Goal: Task Accomplishment & Management: Use online tool/utility

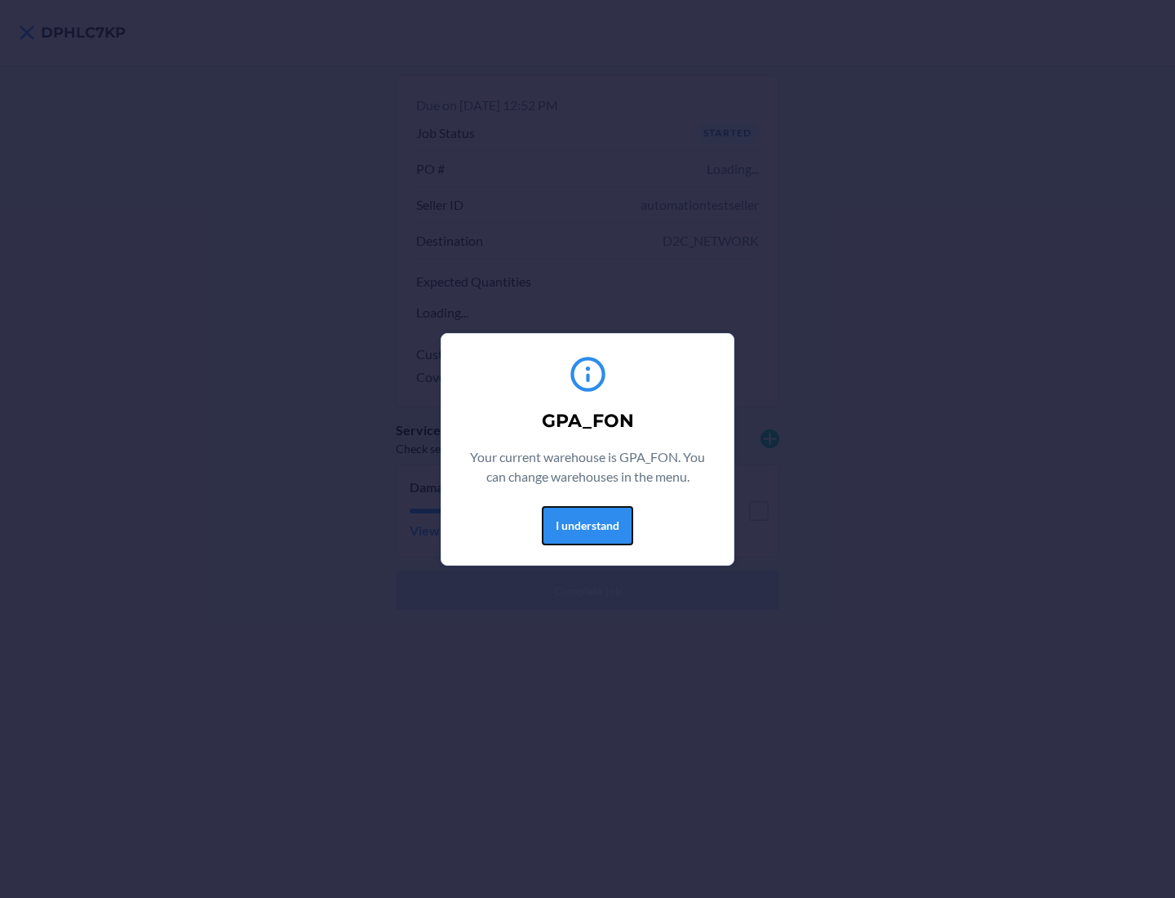
click at [587, 525] on button "I understand" at bounding box center [587, 525] width 91 height 39
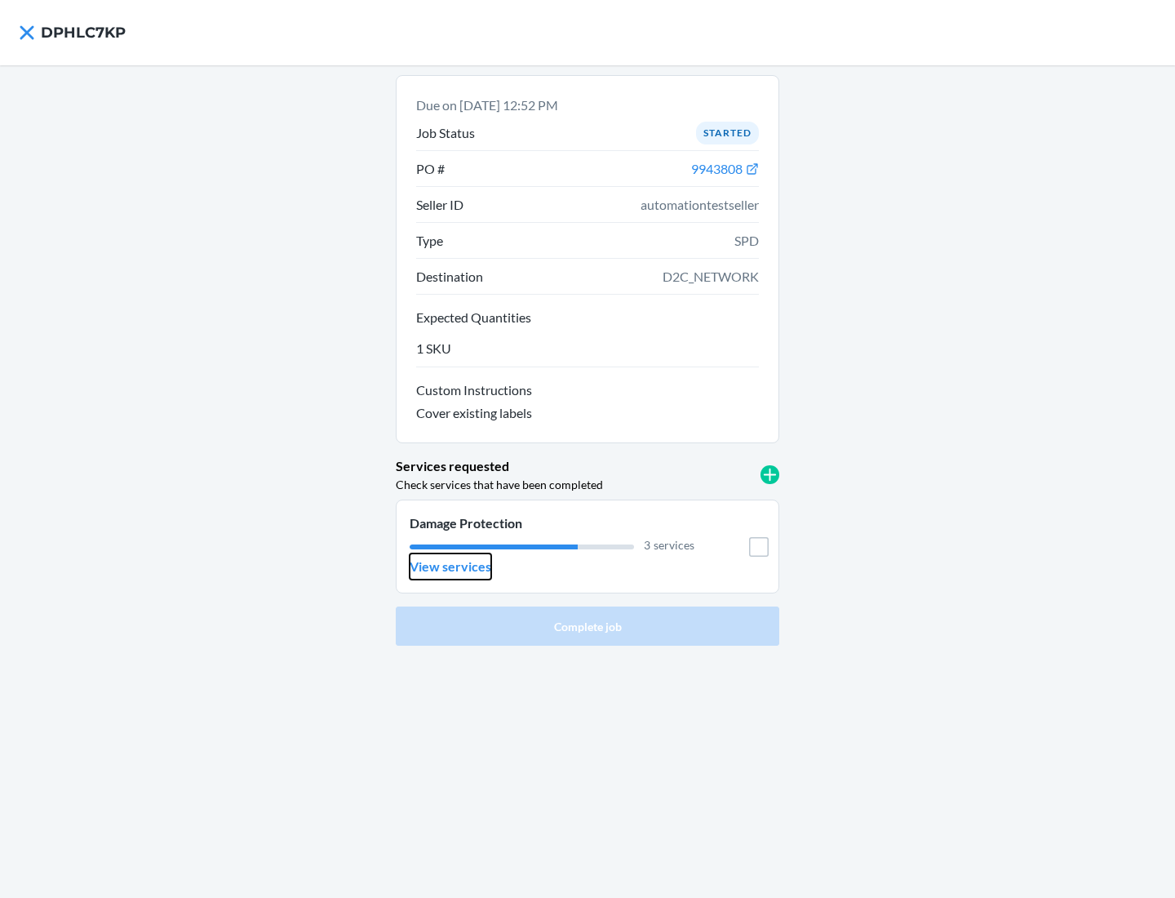
click at [450, 566] on p "View services" at bounding box center [451, 567] width 82 height 20
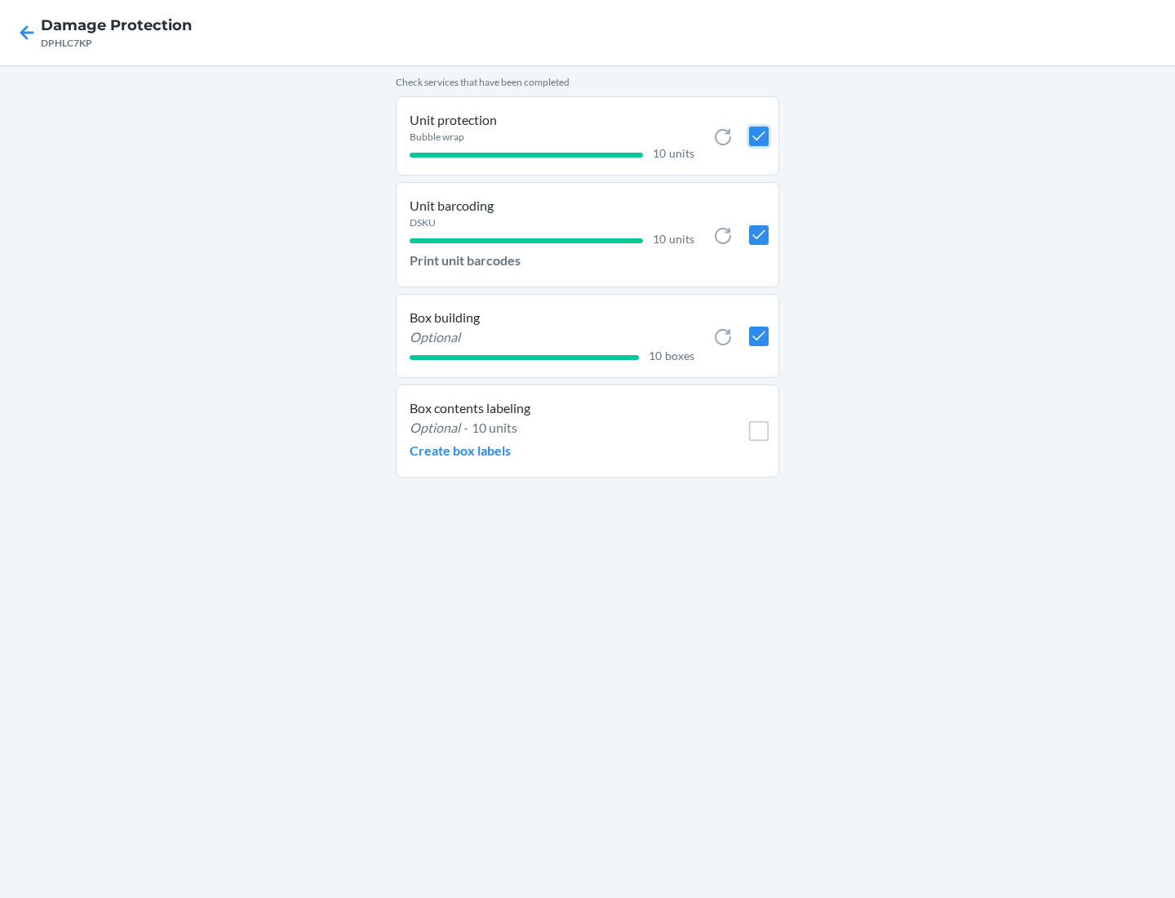
click at [758, 135] on input "checkbox" at bounding box center [759, 136] width 20 height 20
checkbox input "true"
